Goal: Contribute content: Contribute content

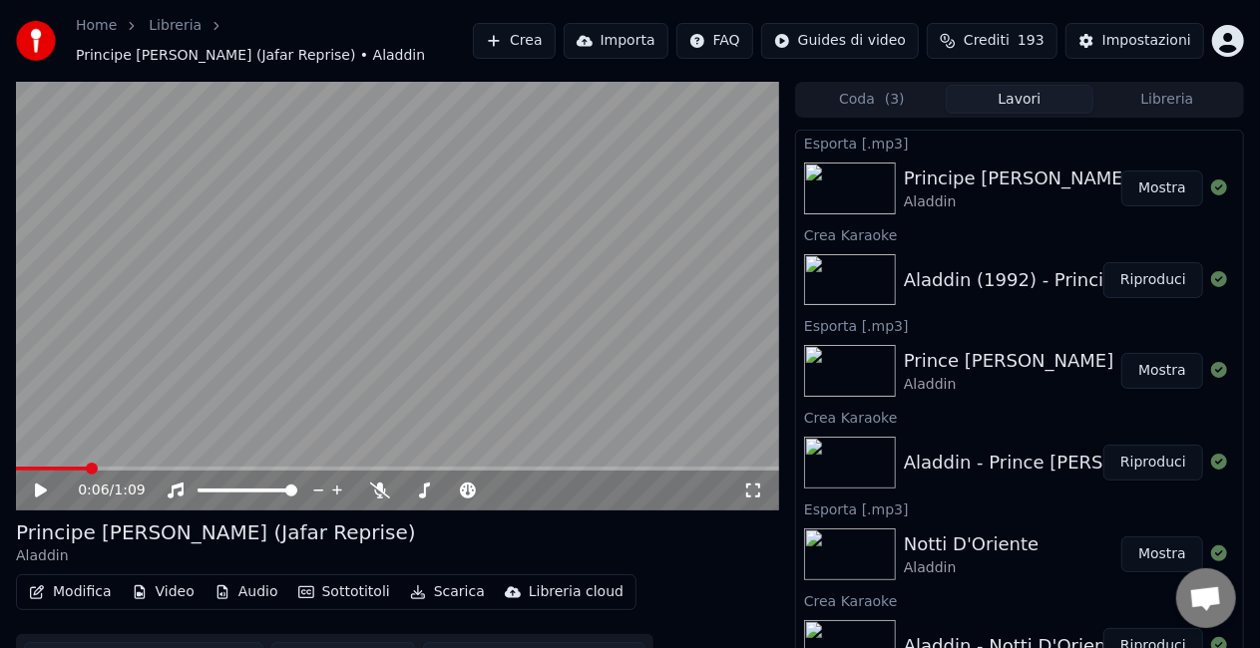
click at [1144, 277] on button "Riproduci" at bounding box center [1153, 280] width 100 height 36
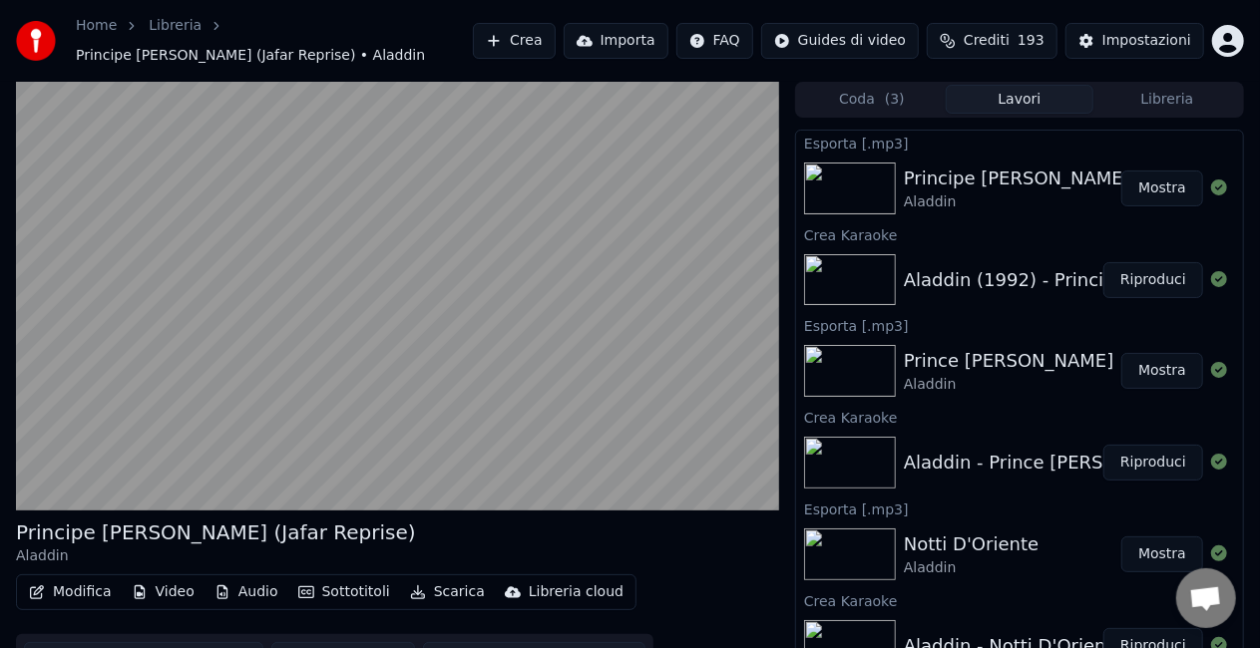
click at [1144, 277] on button "Riproduci" at bounding box center [1153, 280] width 100 height 36
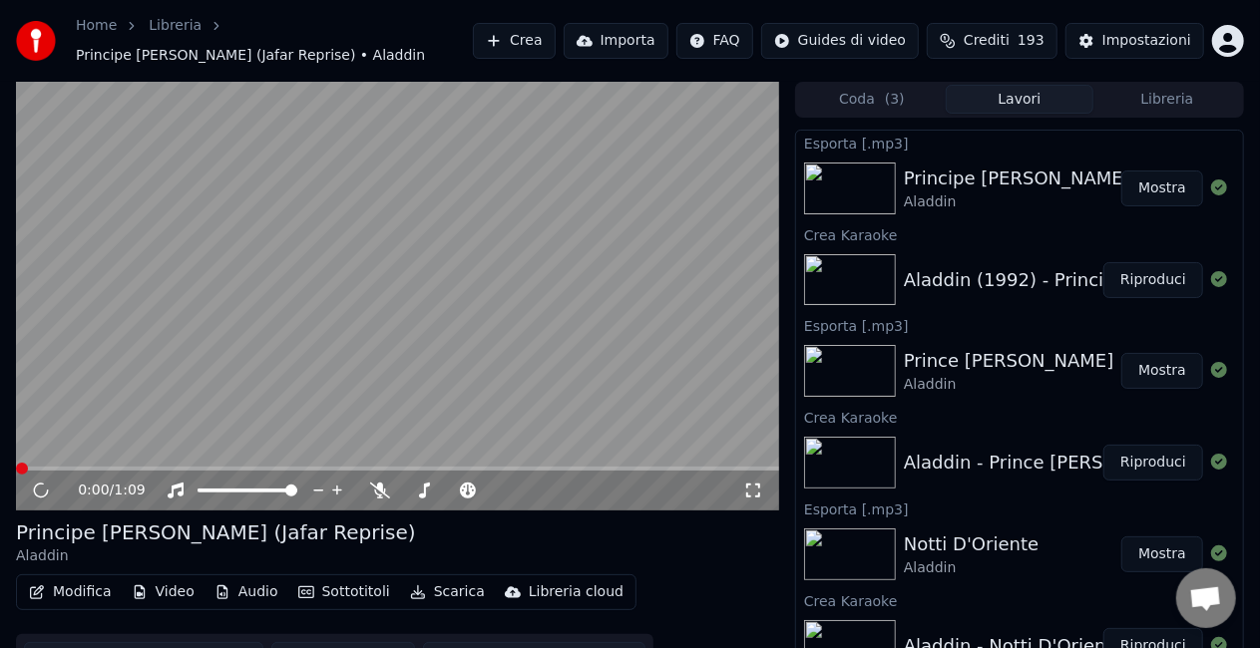
click at [1143, 278] on button "Riproduci" at bounding box center [1153, 280] width 100 height 36
click at [1151, 455] on button "Riproduci" at bounding box center [1153, 463] width 100 height 36
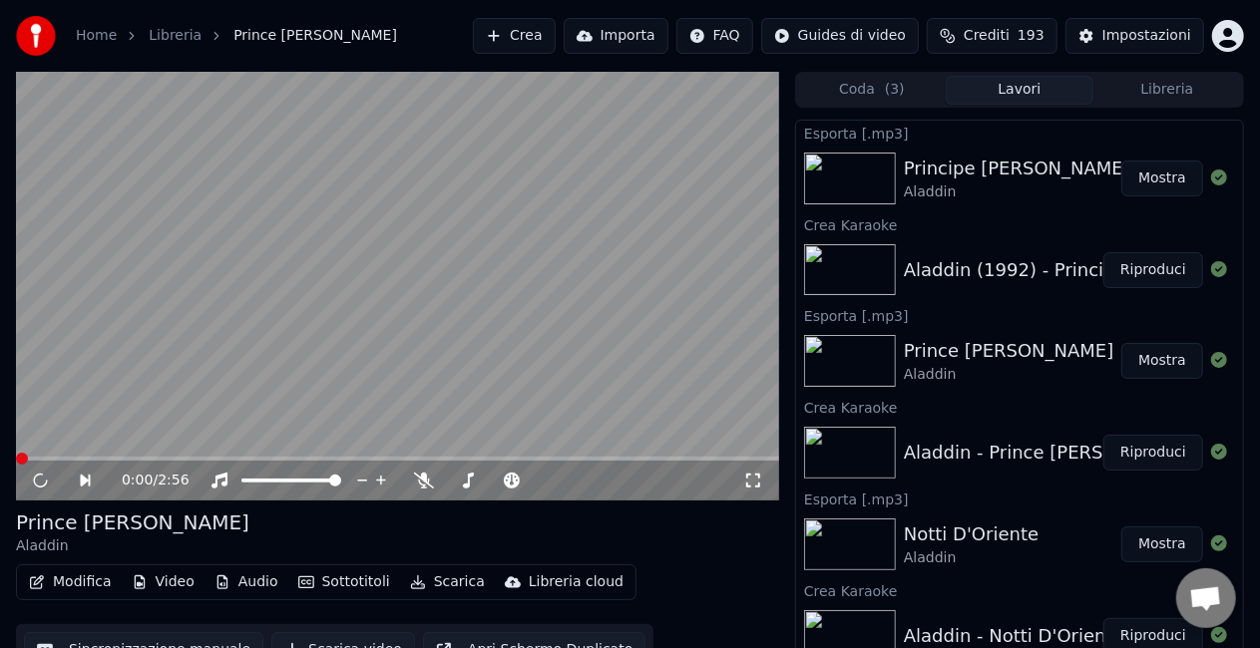
click at [1172, 365] on button "Mostra" at bounding box center [1162, 361] width 82 height 36
click at [505, 44] on button "Crea" at bounding box center [514, 36] width 82 height 36
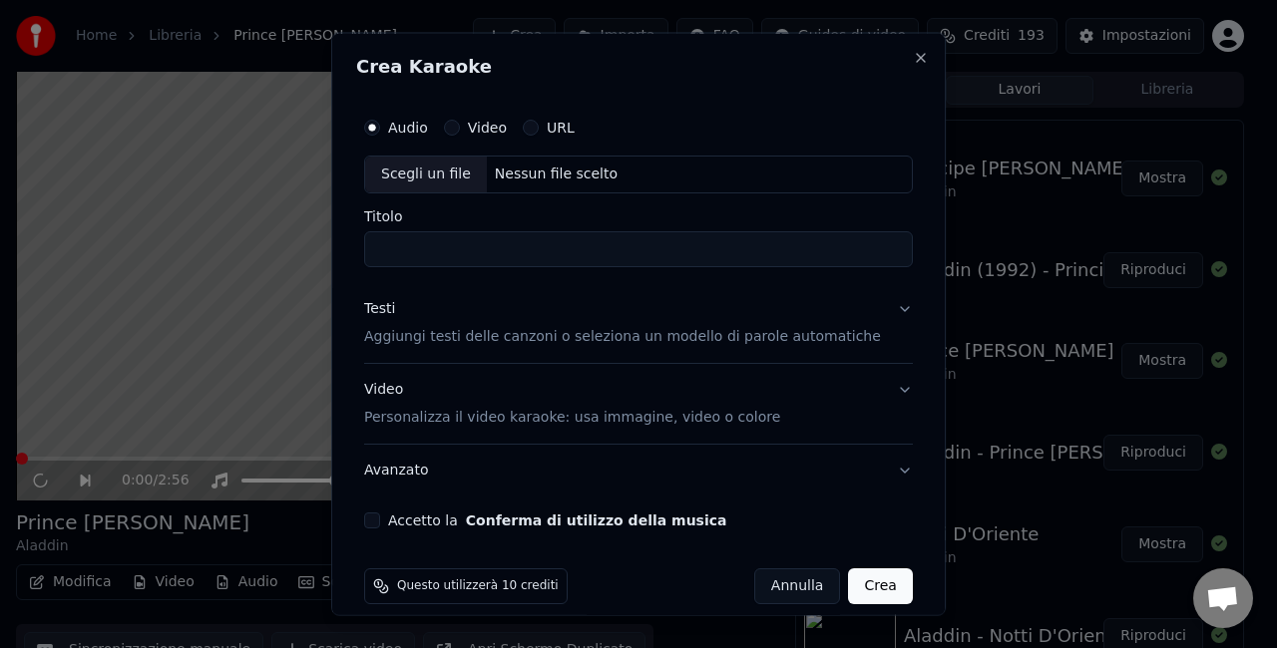
click at [398, 174] on div "Scegli un file" at bounding box center [426, 175] width 122 height 36
type input "**********"
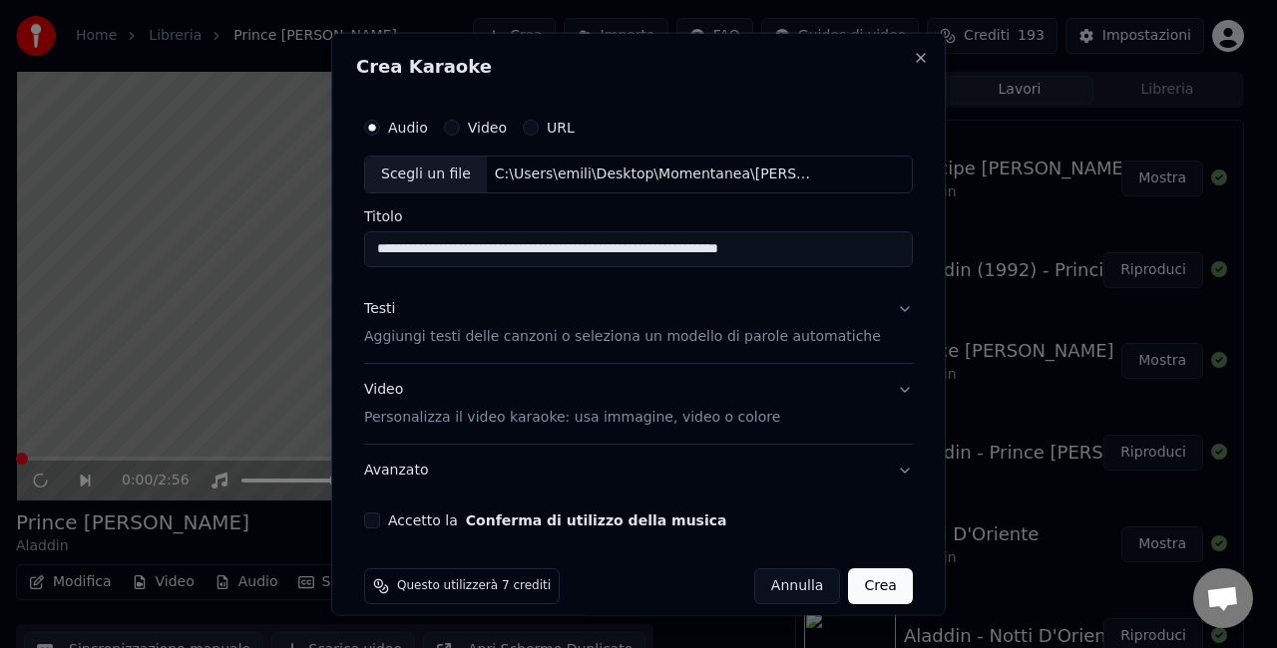
click at [380, 521] on button "Accetto la Conferma di utilizzo della musica" at bounding box center [372, 520] width 16 height 16
click at [860, 589] on button "Crea" at bounding box center [881, 586] width 64 height 36
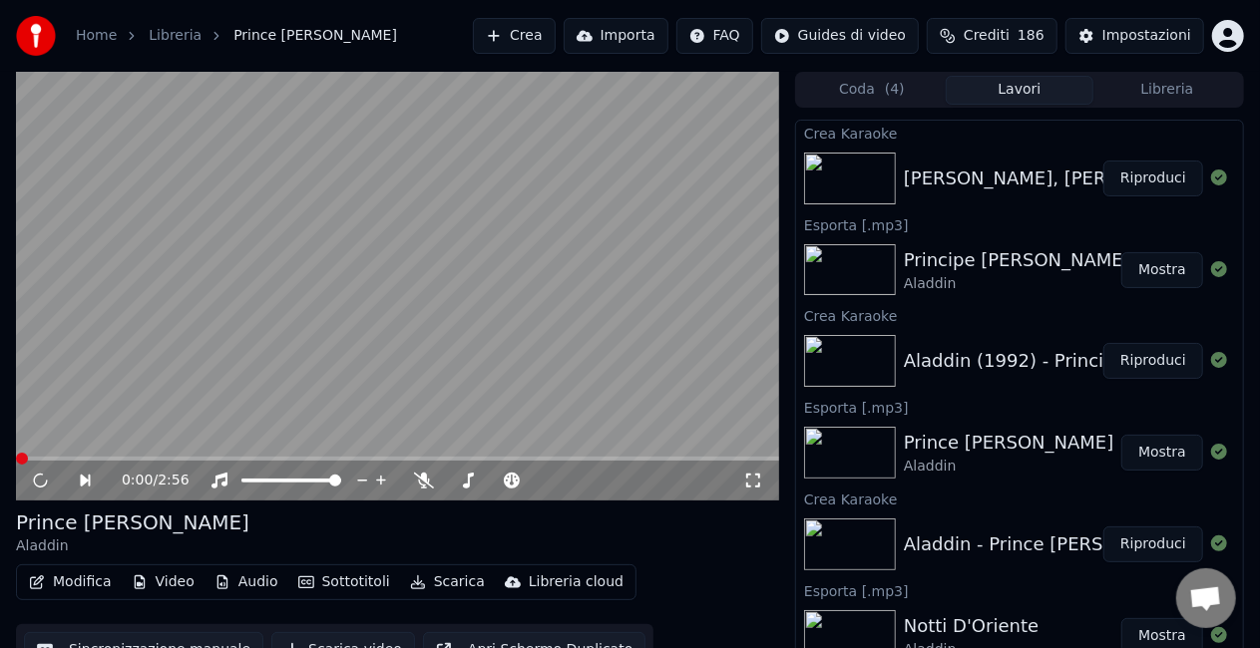
click at [1131, 188] on button "Riproduci" at bounding box center [1153, 179] width 100 height 36
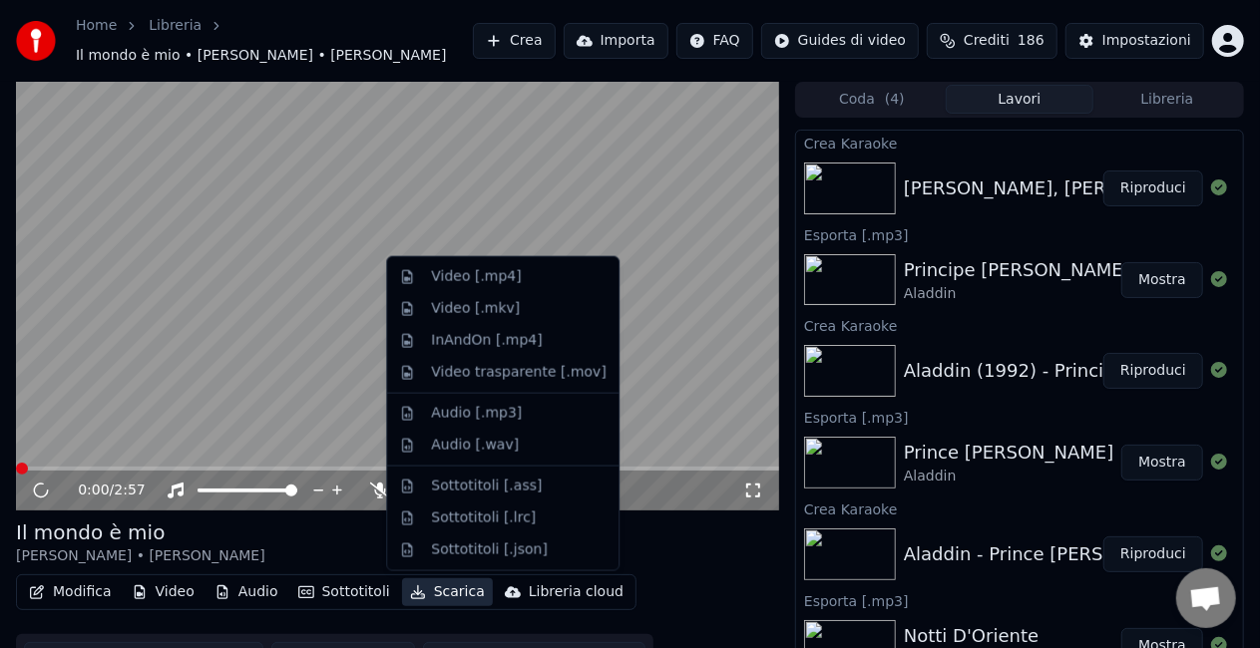
click at [417, 593] on button "Scarica" at bounding box center [447, 592] width 91 height 28
click at [441, 412] on div "Audio [.mp3]" at bounding box center [476, 414] width 91 height 20
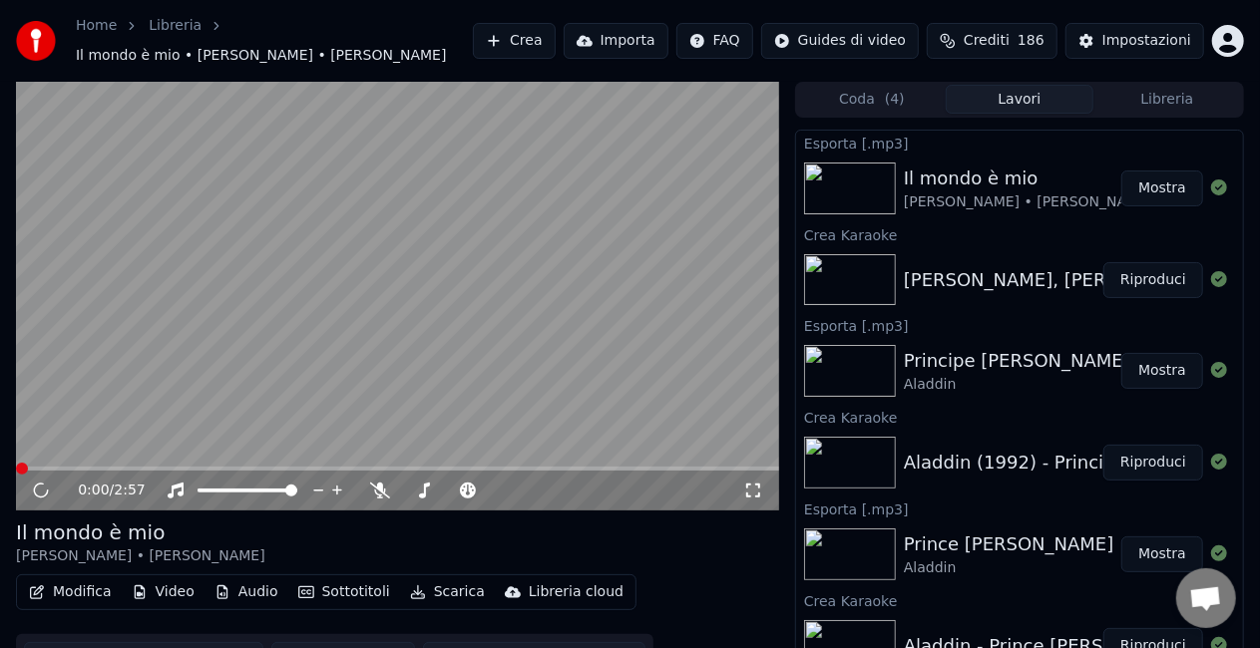
click at [1121, 191] on button "Mostra" at bounding box center [1162, 189] width 82 height 36
click at [499, 44] on button "Crea" at bounding box center [514, 41] width 82 height 36
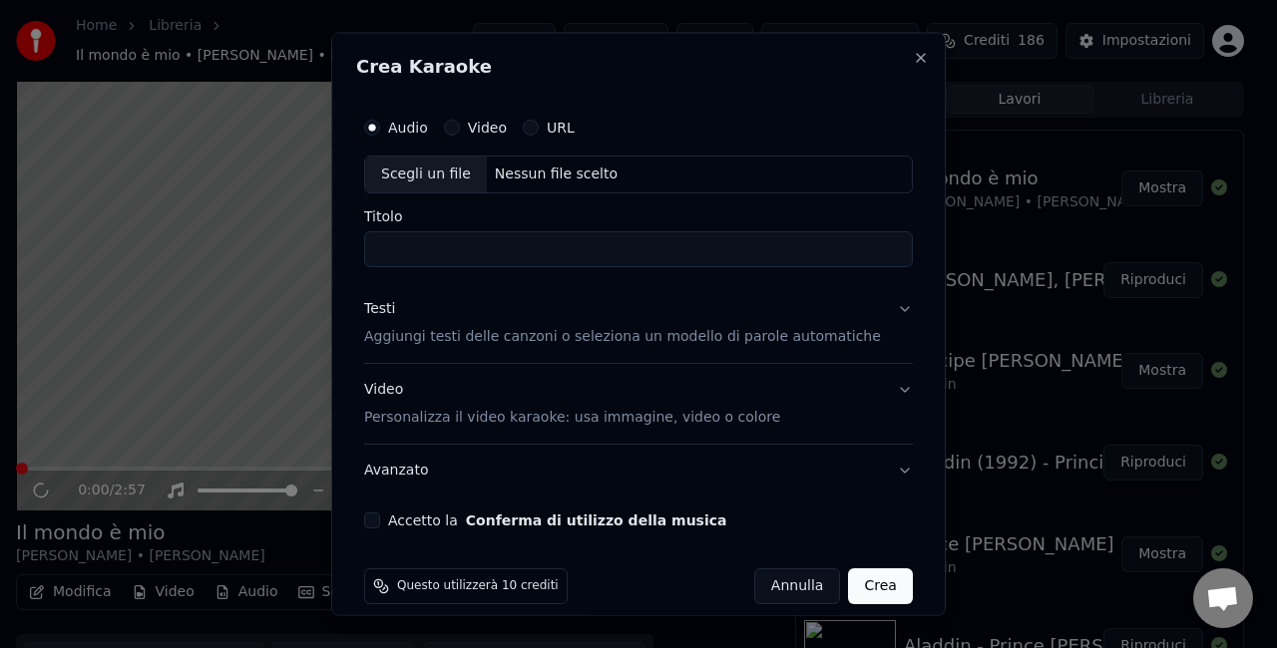
click at [401, 174] on div "Scegli un file" at bounding box center [426, 175] width 122 height 36
type input "**********"
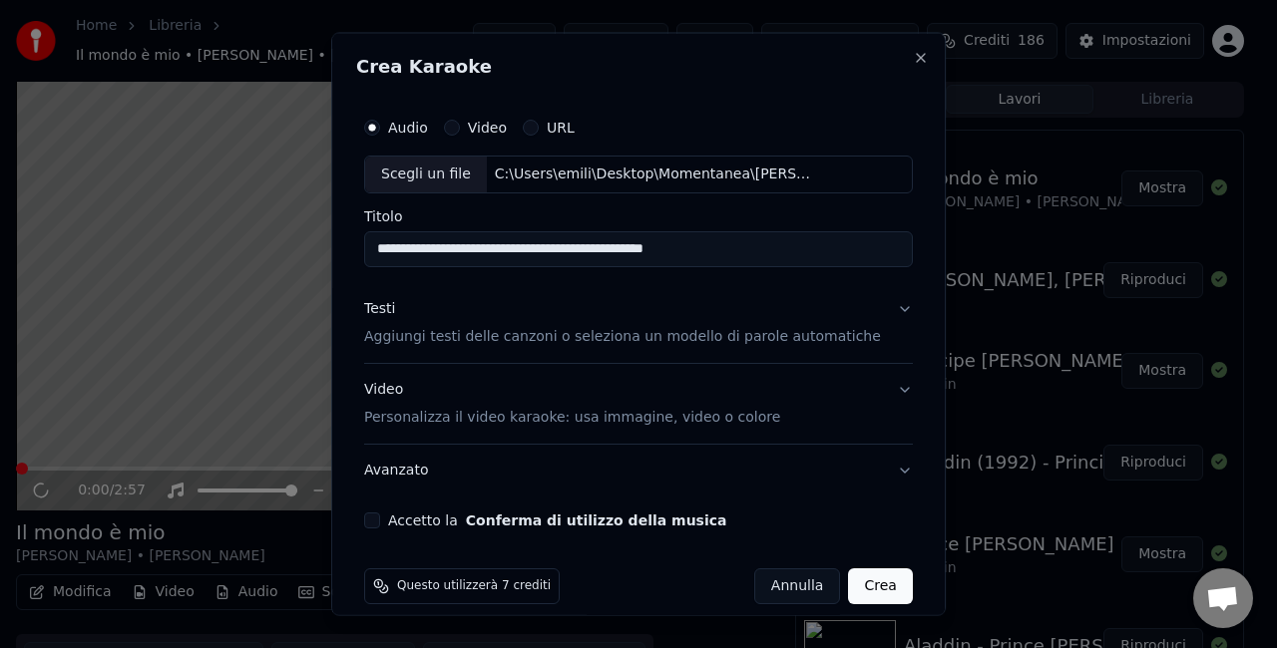
click at [380, 519] on button "Accetto la Conferma di utilizzo della musica" at bounding box center [372, 520] width 16 height 16
click at [849, 594] on button "Crea" at bounding box center [881, 586] width 64 height 36
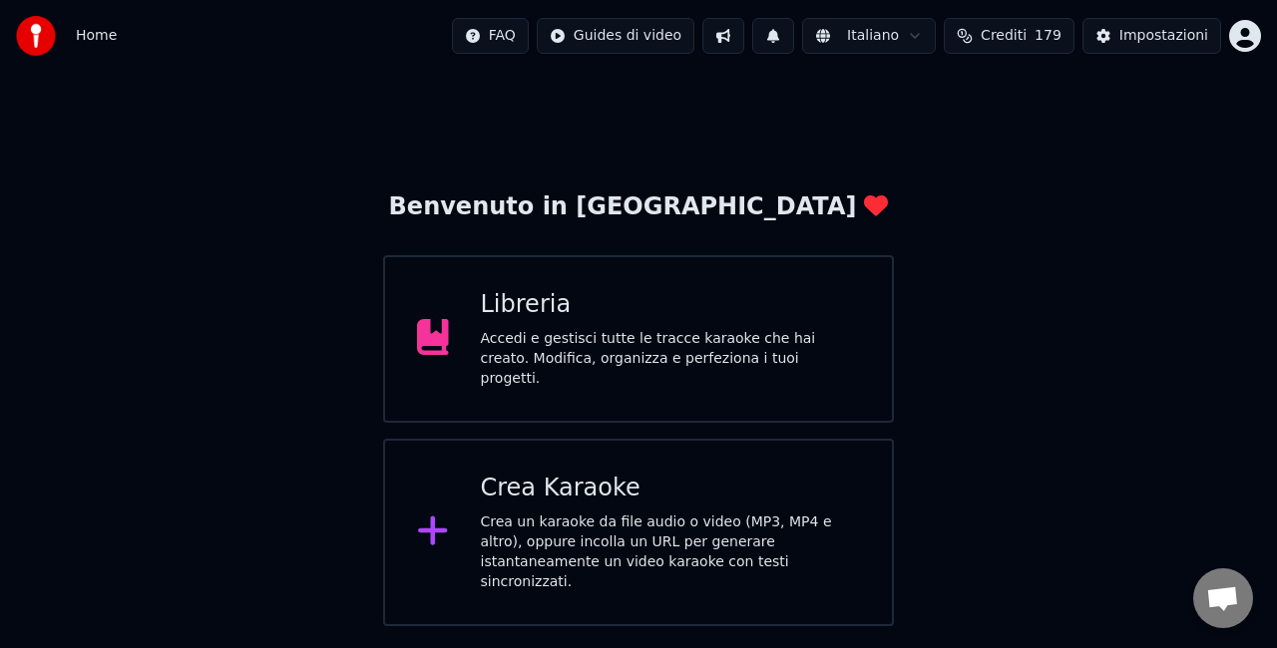
click at [447, 517] on icon at bounding box center [432, 531] width 29 height 29
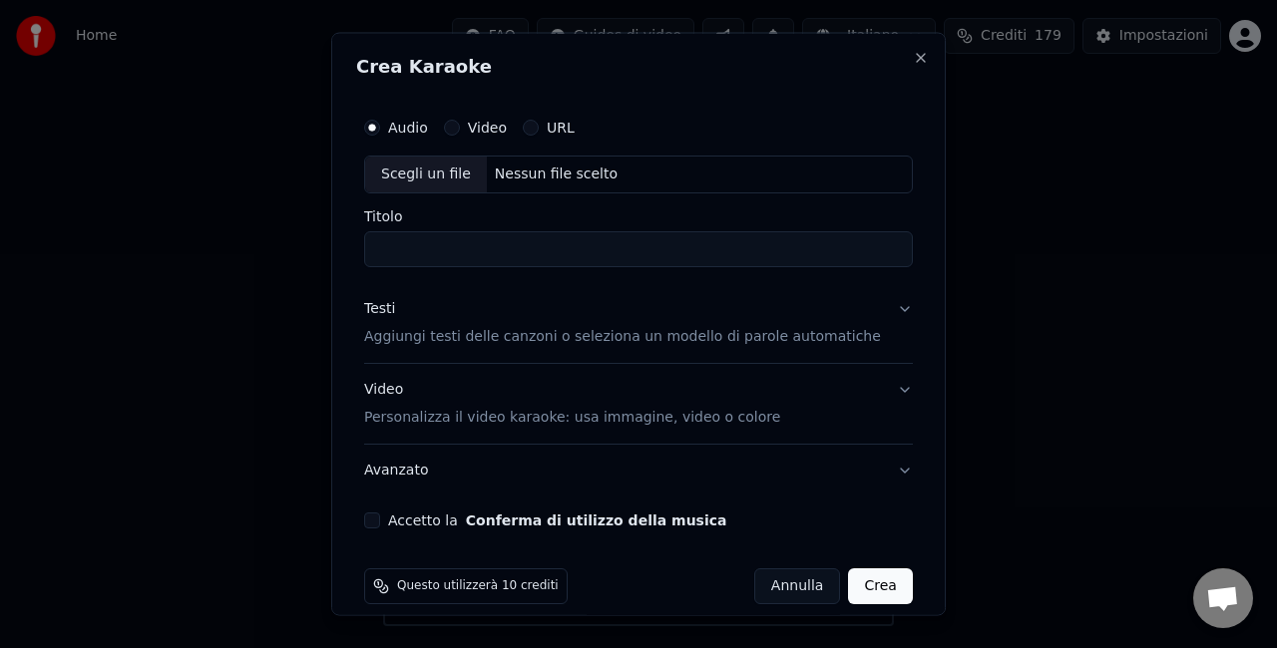
click at [420, 180] on div "Scegli un file" at bounding box center [426, 175] width 122 height 36
type input "**********"
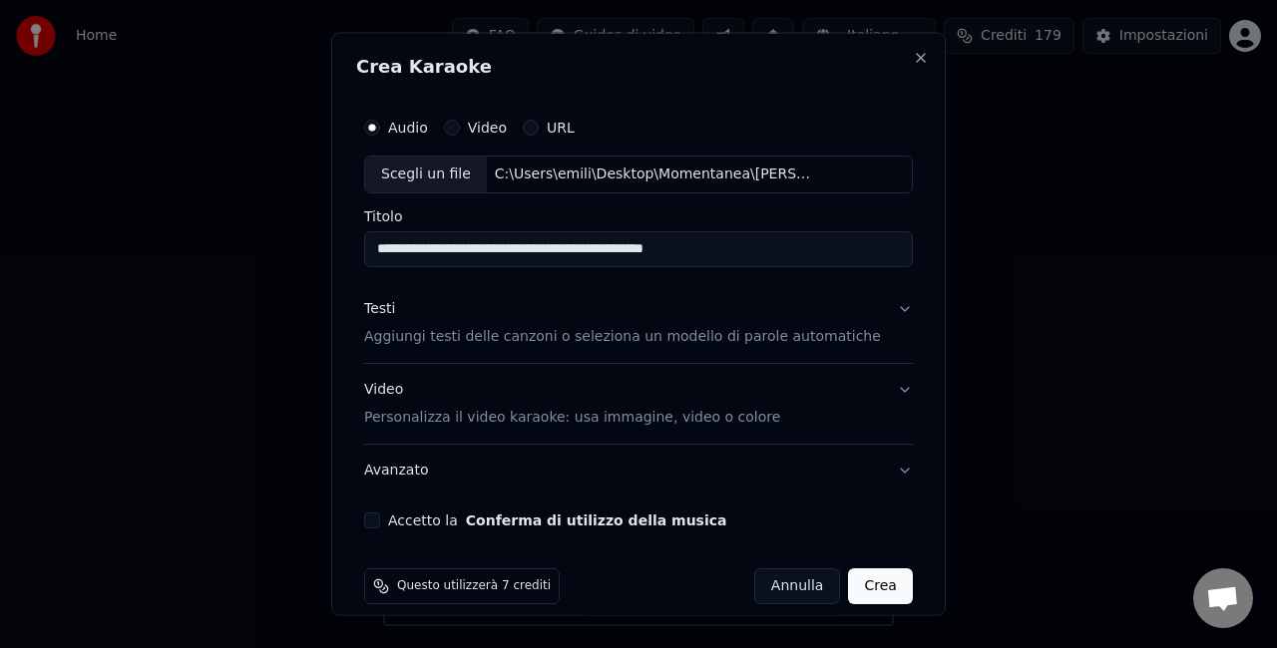
click at [380, 522] on button "Accetto la Conferma di utilizzo della musica" at bounding box center [372, 520] width 16 height 16
click at [849, 594] on button "Crea" at bounding box center [881, 586] width 64 height 36
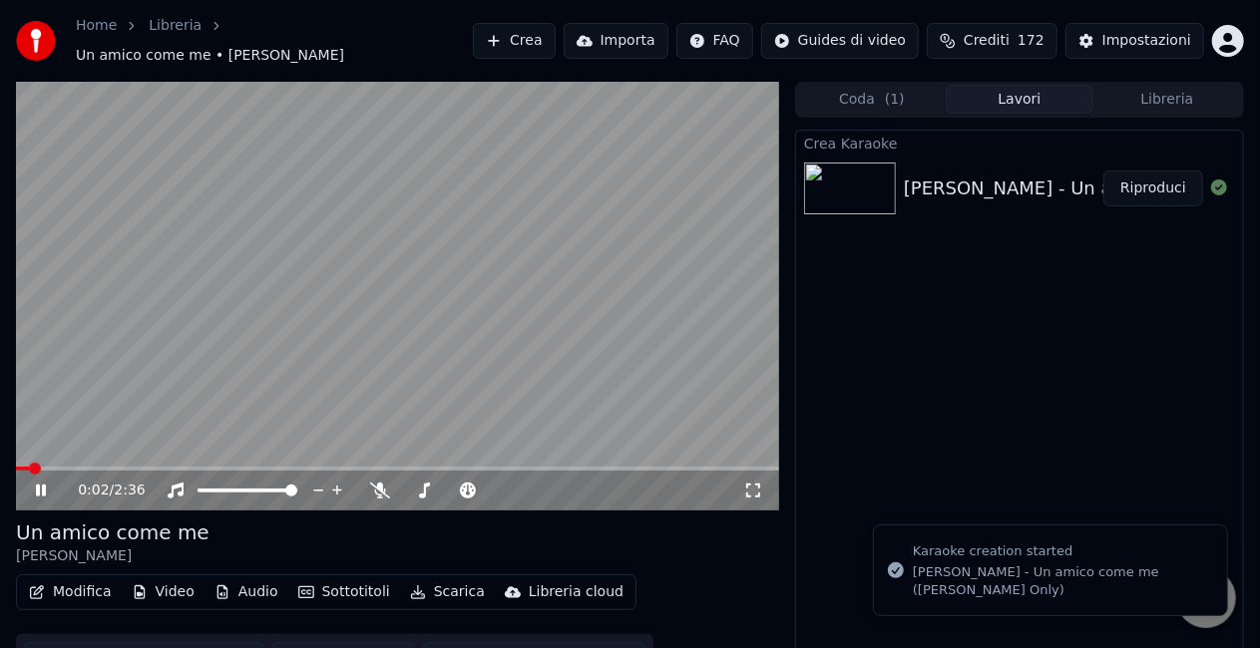
click at [40, 485] on icon at bounding box center [41, 491] width 10 height 12
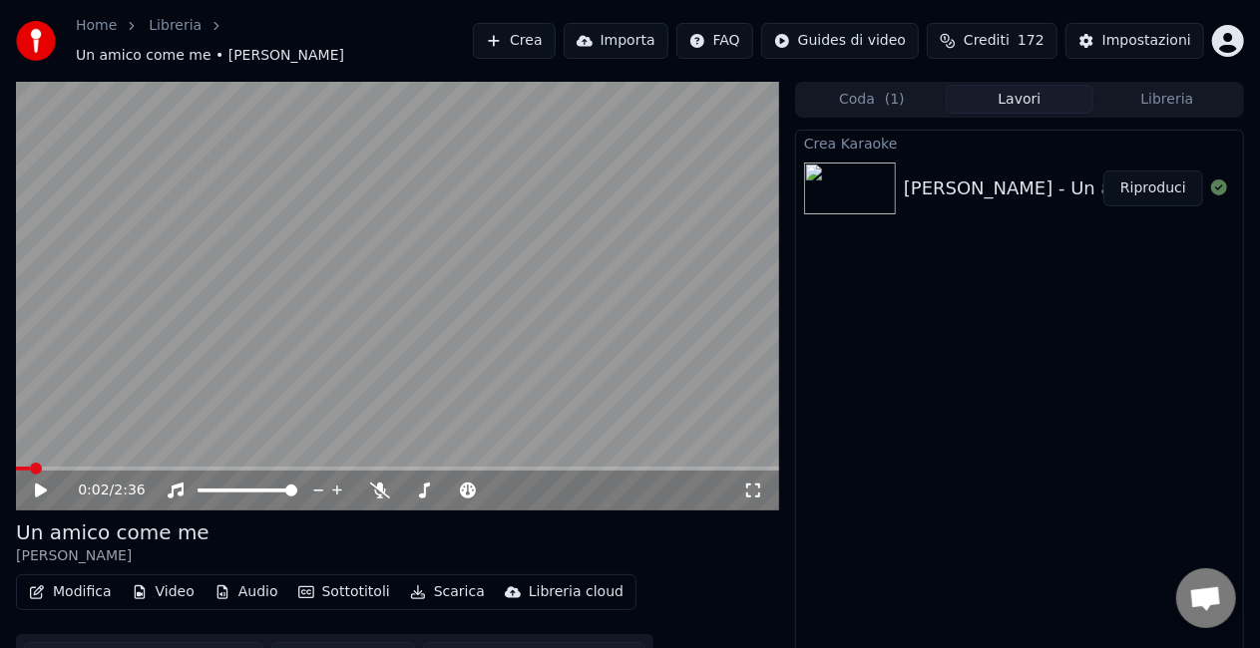
click at [1160, 190] on button "Riproduci" at bounding box center [1153, 189] width 100 height 36
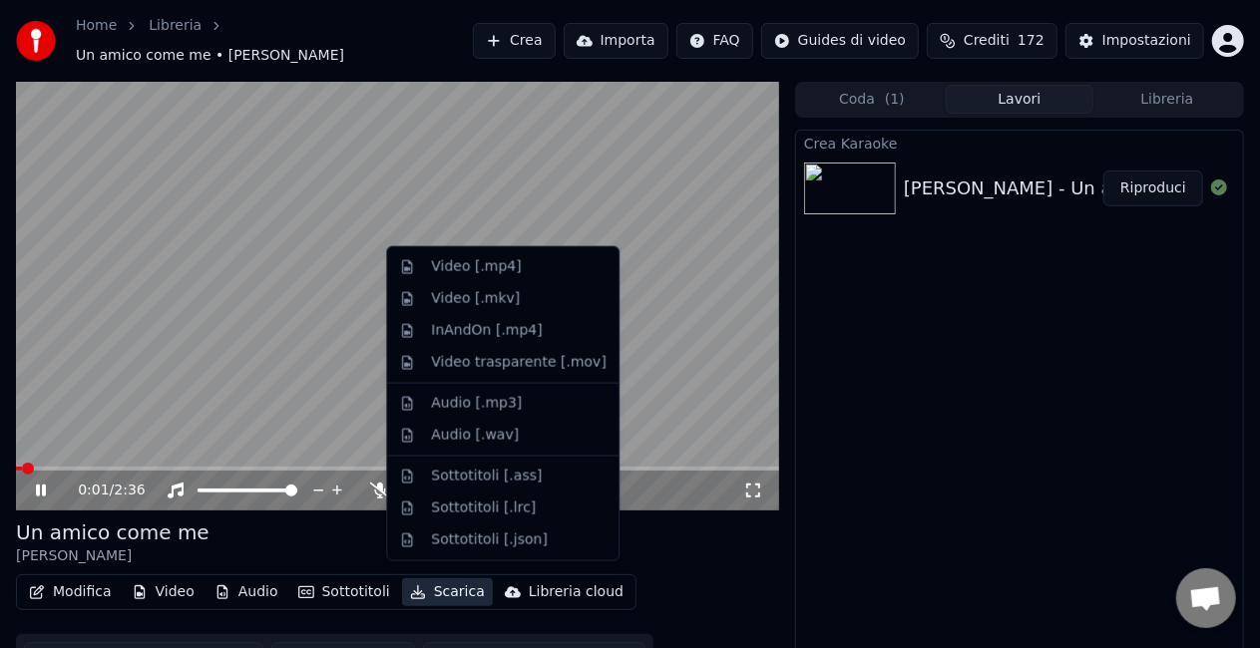
click at [418, 585] on button "Scarica" at bounding box center [447, 592] width 91 height 28
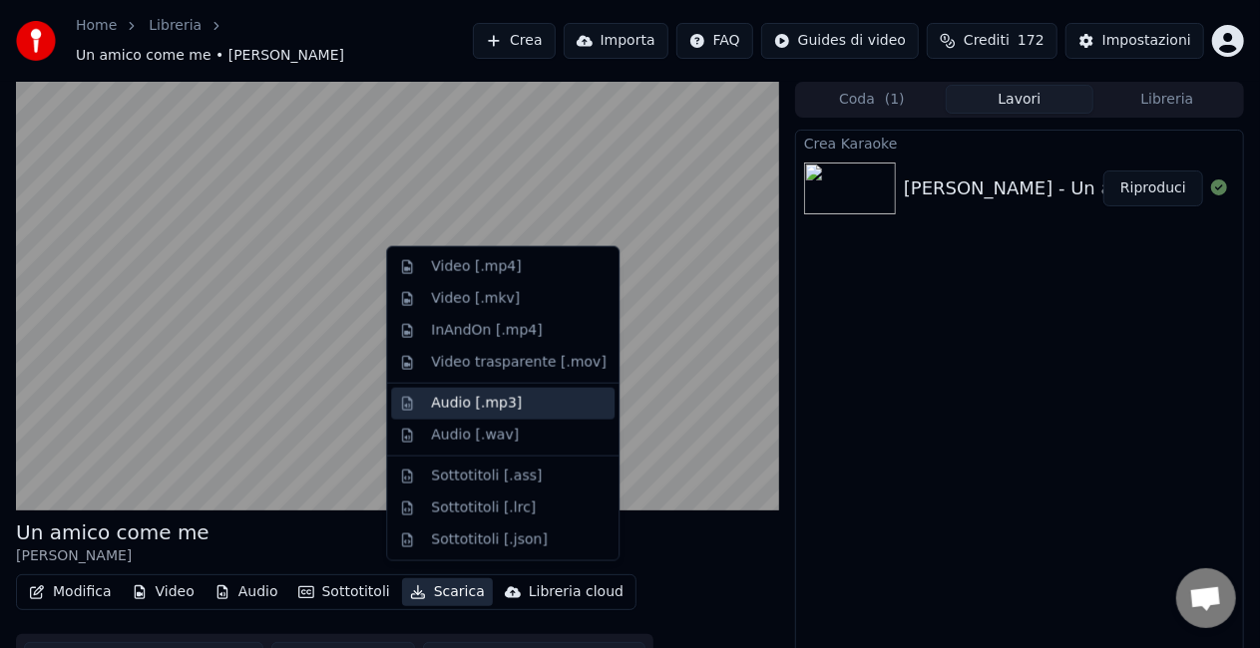
click at [433, 414] on div "Audio [.mp3]" at bounding box center [502, 404] width 223 height 32
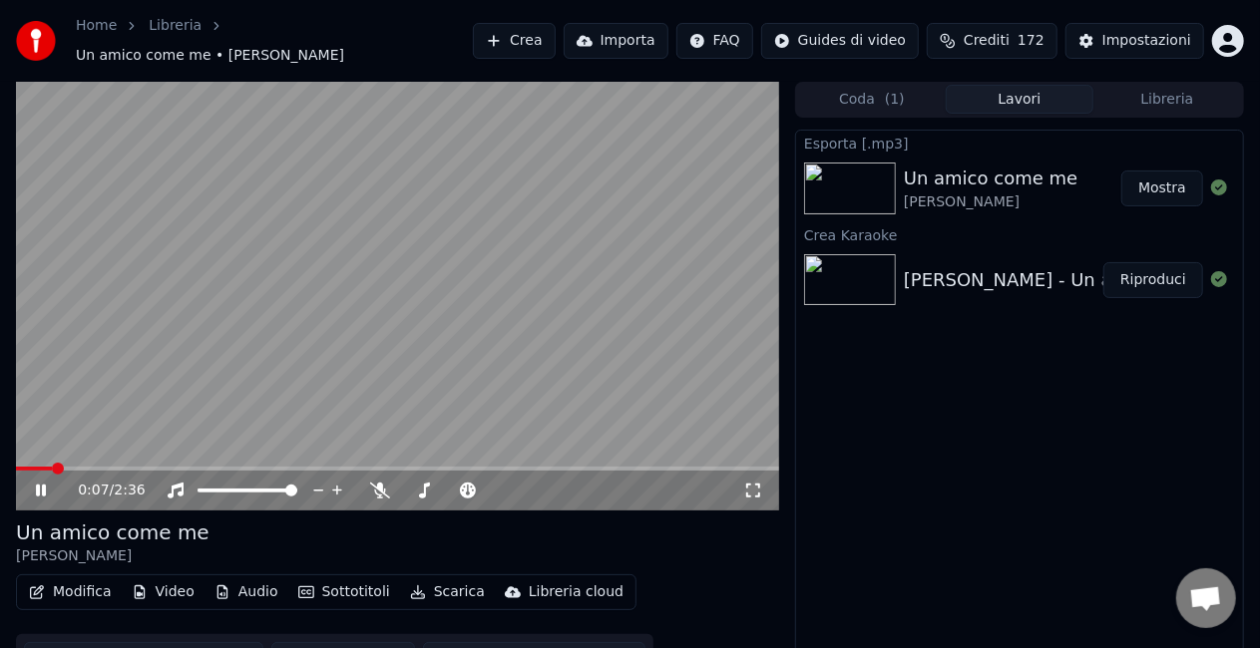
click at [35, 483] on icon at bounding box center [55, 491] width 46 height 16
click at [1147, 187] on button "Mostra" at bounding box center [1162, 189] width 82 height 36
